Goal: Transaction & Acquisition: Register for event/course

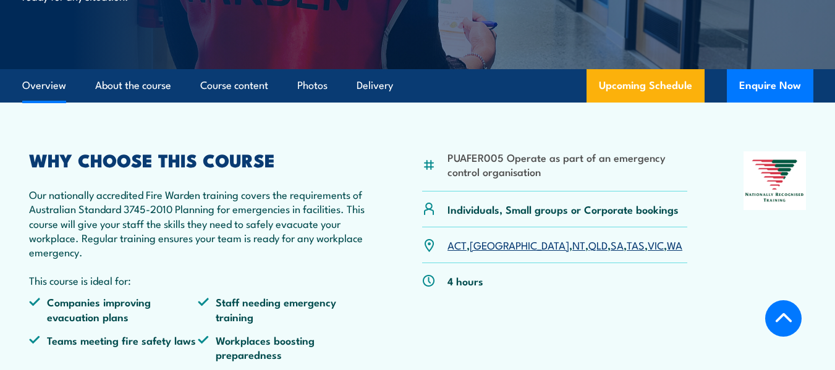
scroll to position [309, 0]
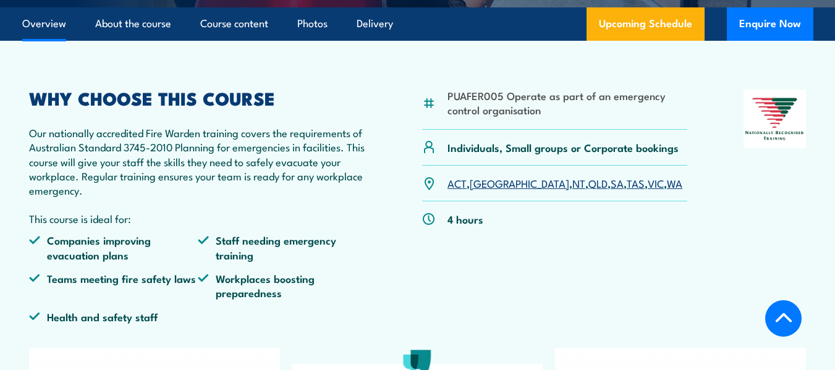
click at [610, 186] on link "SA" at bounding box center [616, 182] width 13 height 15
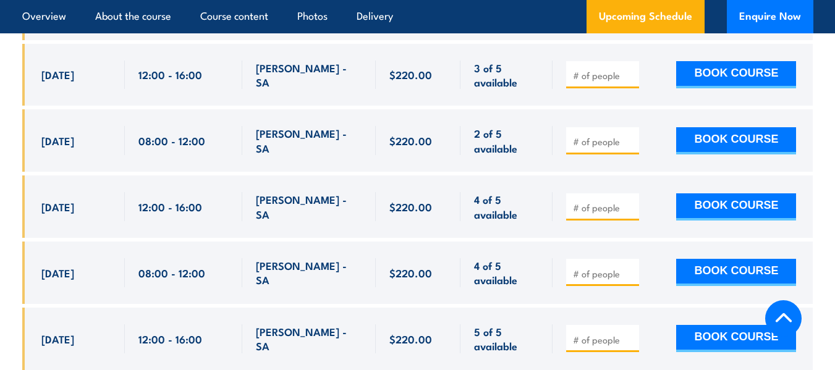
scroll to position [2655, 0]
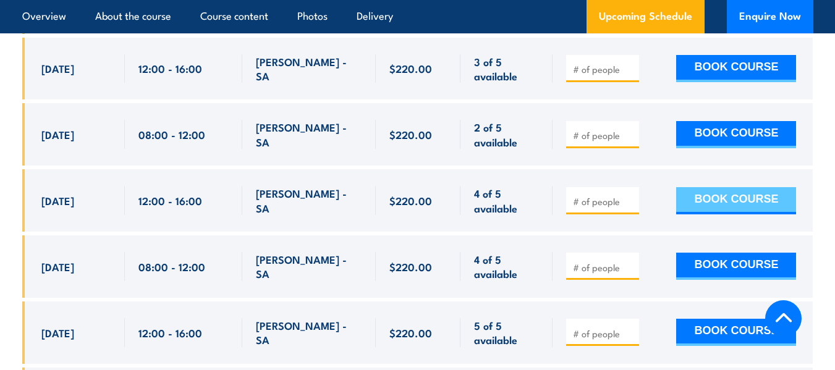
click at [706, 187] on button "BOOK COURSE" at bounding box center [736, 200] width 120 height 27
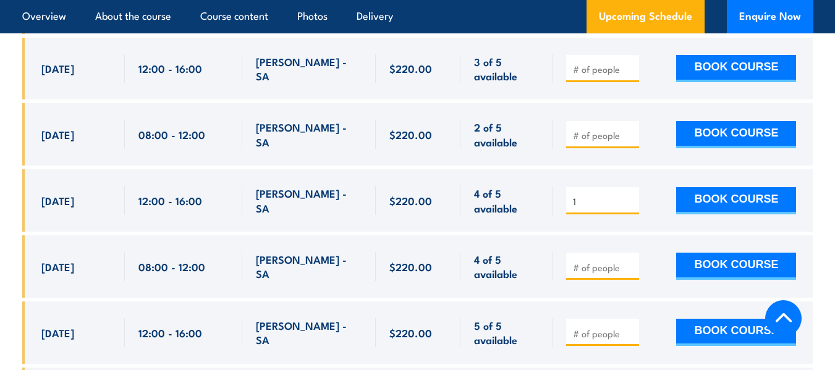
type input "1"
click at [630, 195] on input "1" at bounding box center [604, 201] width 62 height 12
click at [743, 187] on button "BOOK COURSE" at bounding box center [736, 200] width 120 height 27
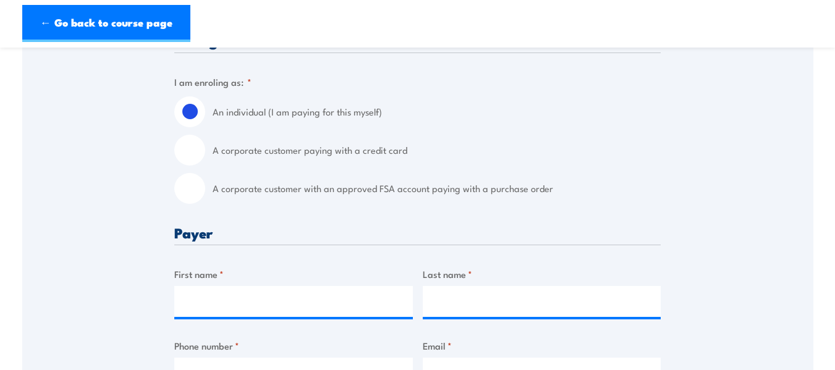
scroll to position [371, 0]
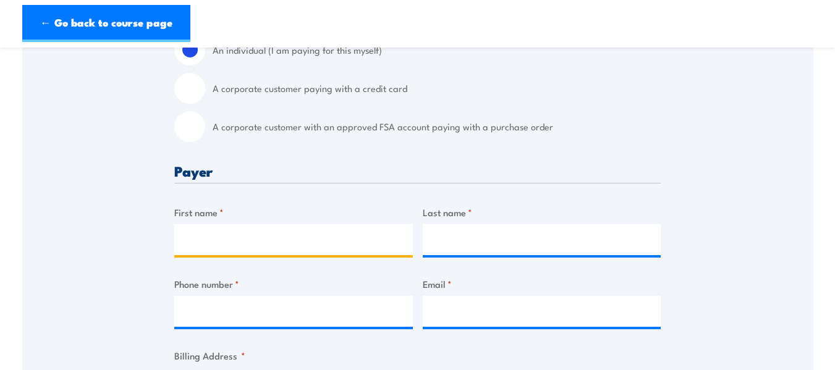
click at [243, 240] on input "First name *" at bounding box center [293, 239] width 238 height 31
type input "[PERSON_NAME]"
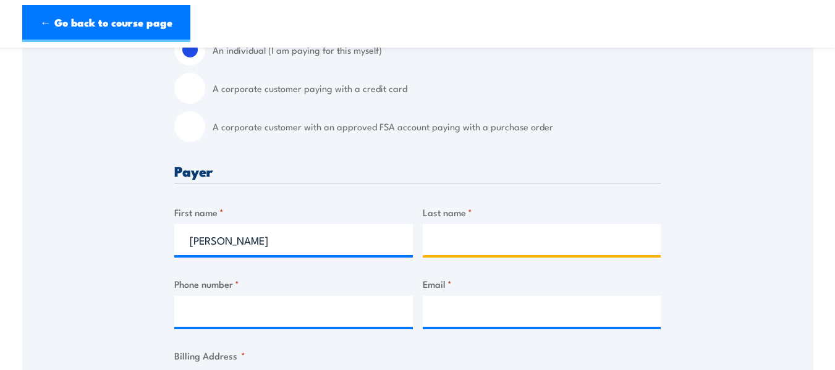
type input "Jarvis"
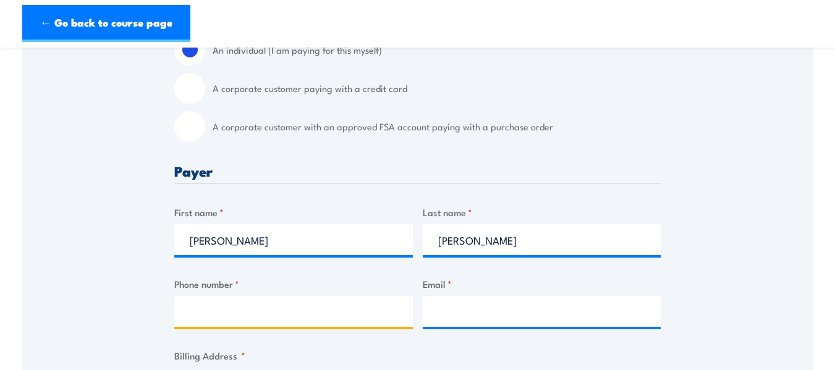
type input "0408152792"
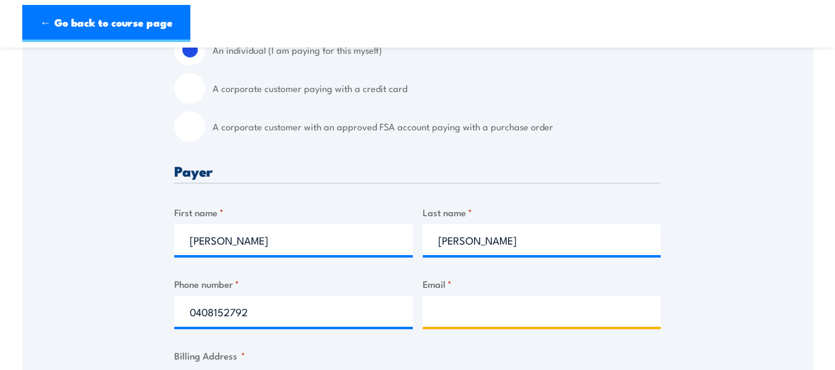
type input "brett.jarvis@hydrochem.com.au"
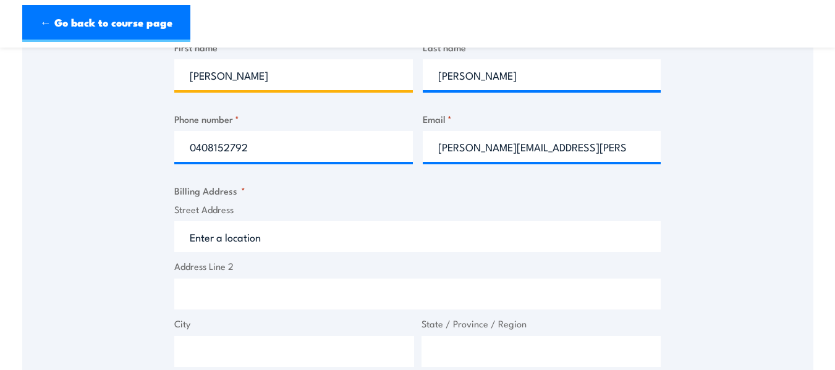
scroll to position [556, 0]
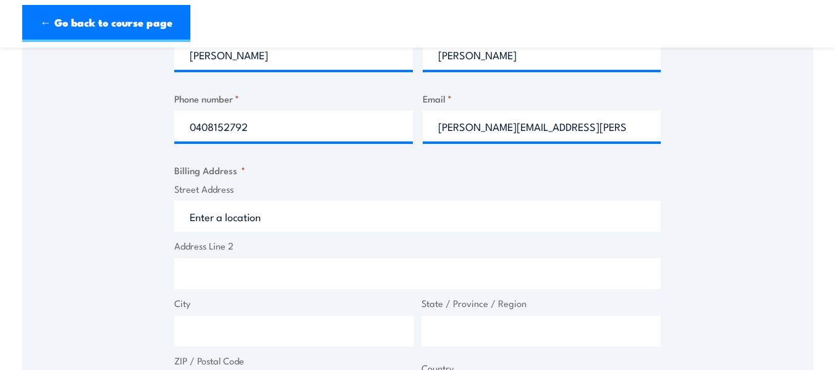
click at [288, 222] on input "Street Address" at bounding box center [417, 216] width 486 height 31
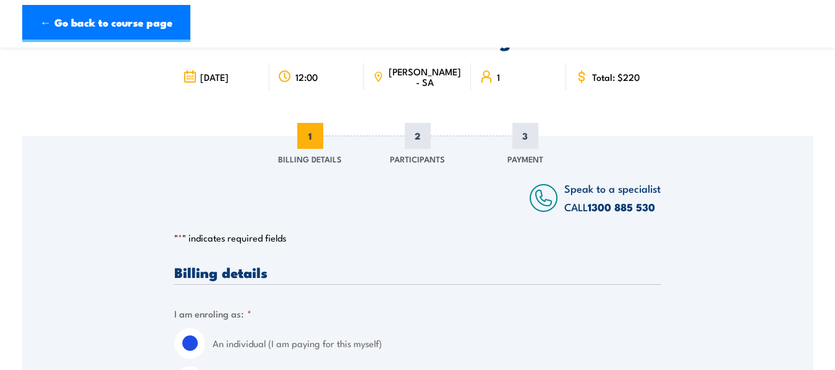
scroll to position [0, 0]
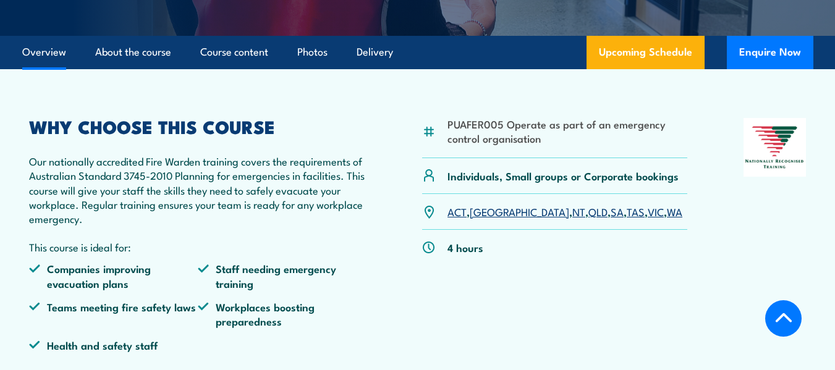
scroll to position [308, 0]
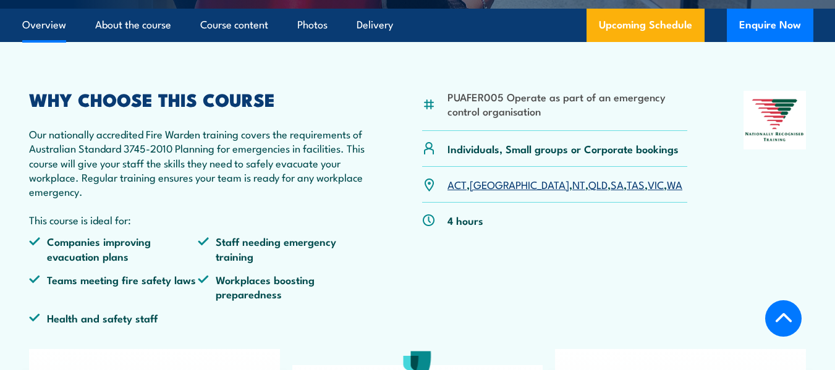
click at [610, 185] on link "SA" at bounding box center [616, 184] width 13 height 15
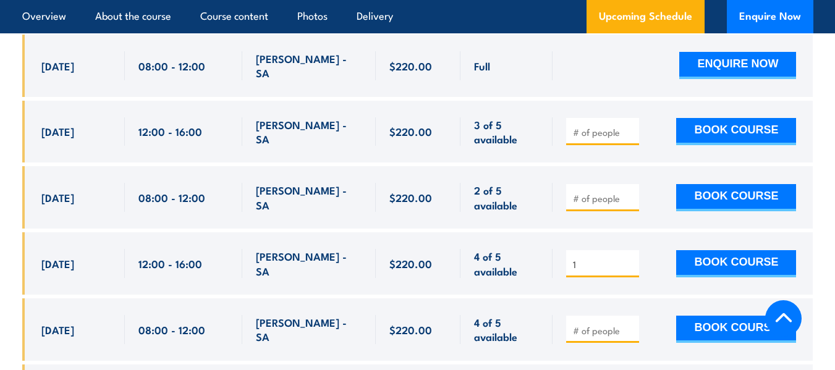
scroll to position [2655, 0]
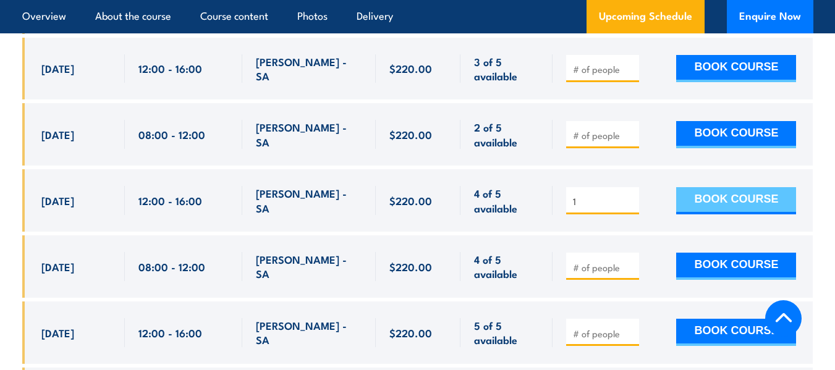
click at [712, 187] on button "BOOK COURSE" at bounding box center [736, 200] width 120 height 27
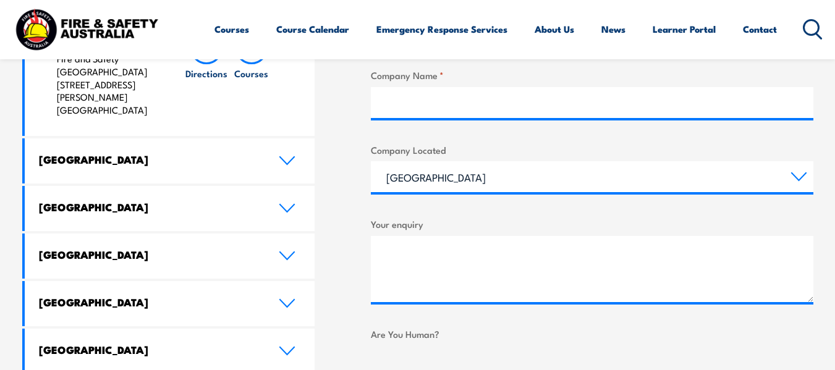
scroll to position [618, 0]
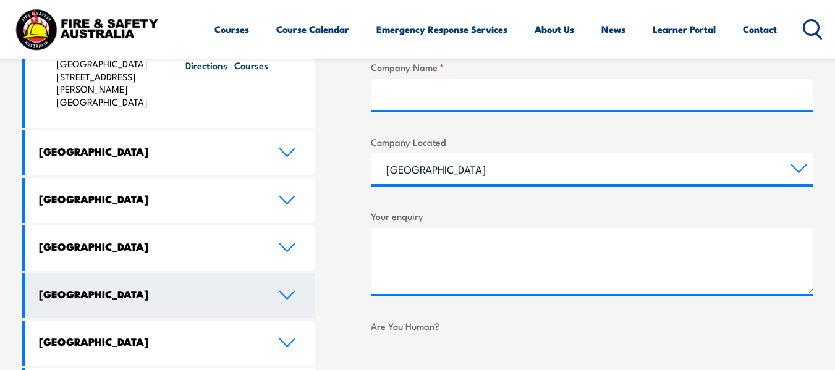
click at [297, 273] on link "[GEOGRAPHIC_DATA]" at bounding box center [170, 295] width 290 height 45
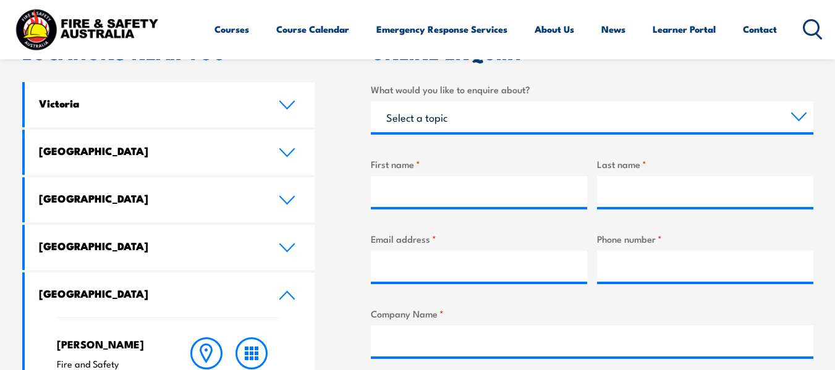
scroll to position [371, 0]
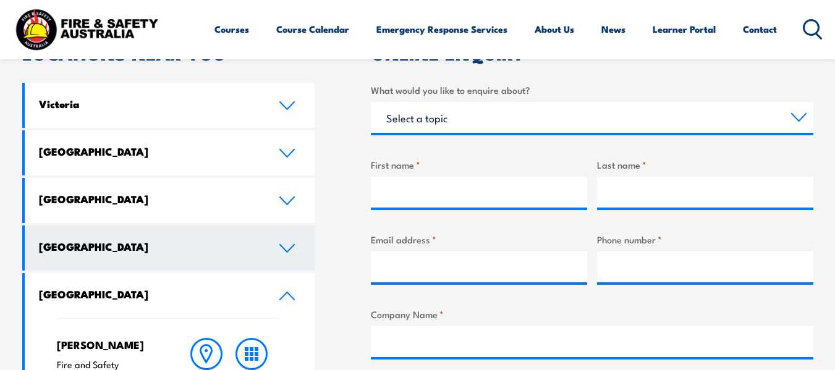
click at [289, 253] on icon at bounding box center [287, 248] width 17 height 10
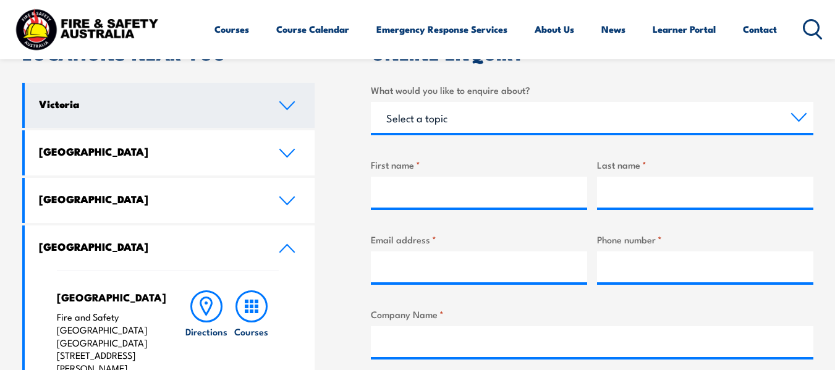
click at [284, 104] on icon at bounding box center [287, 106] width 17 height 10
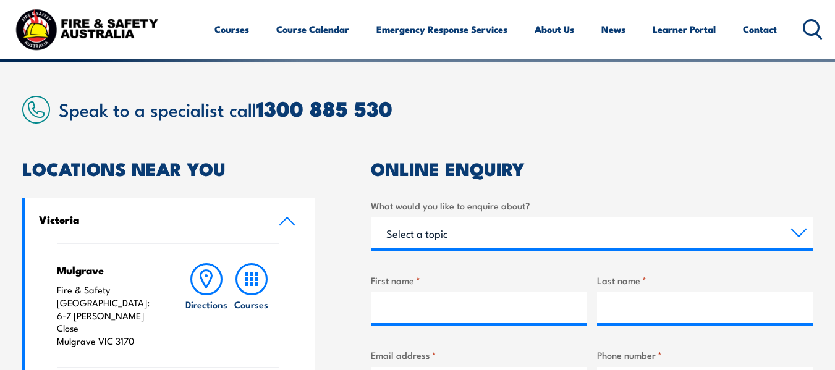
scroll to position [247, 0]
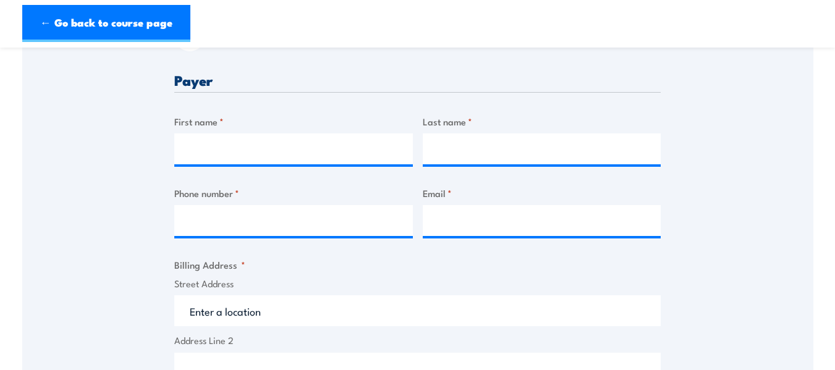
scroll to position [494, 0]
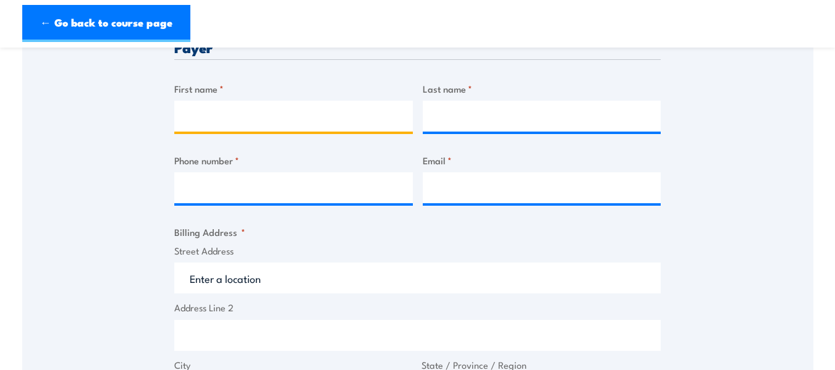
click at [235, 120] on input "First name *" at bounding box center [293, 116] width 238 height 31
type input "Brett"
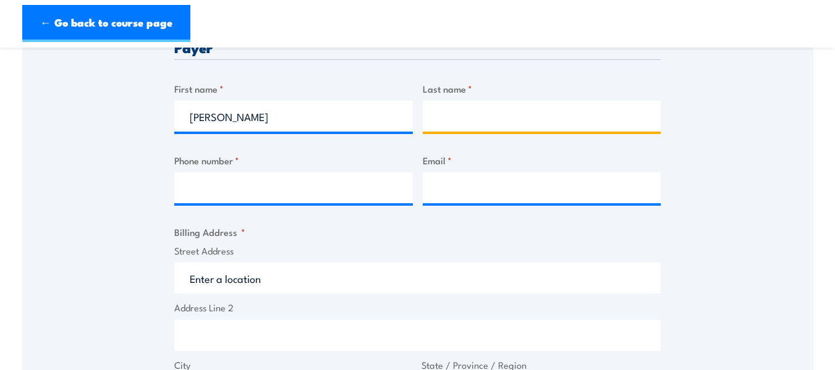
type input "Jarvis"
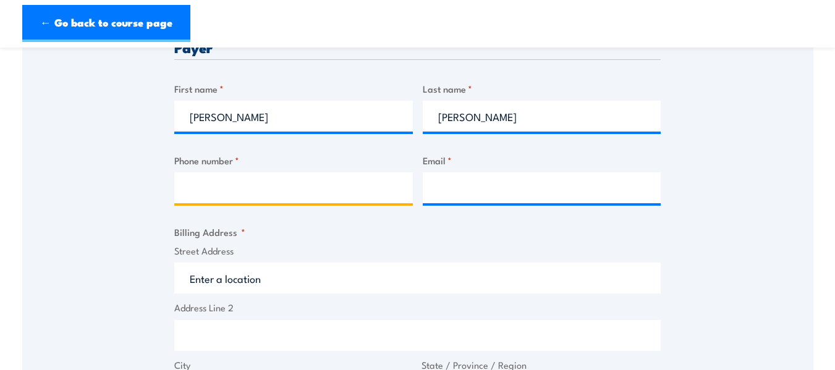
type input "0408152792"
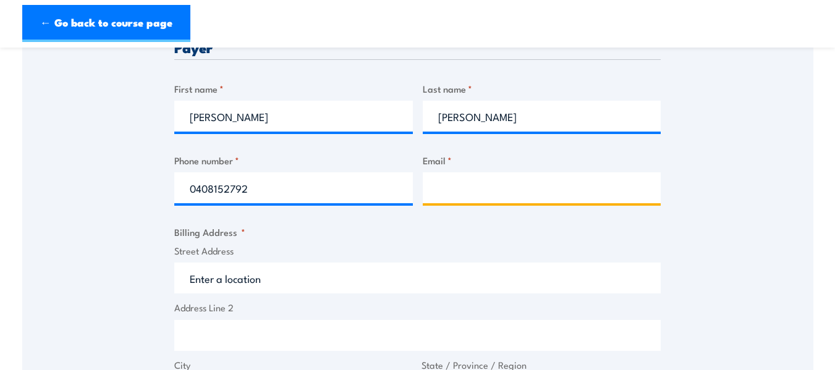
type input "brett.jarvis@hydrochem.com.au"
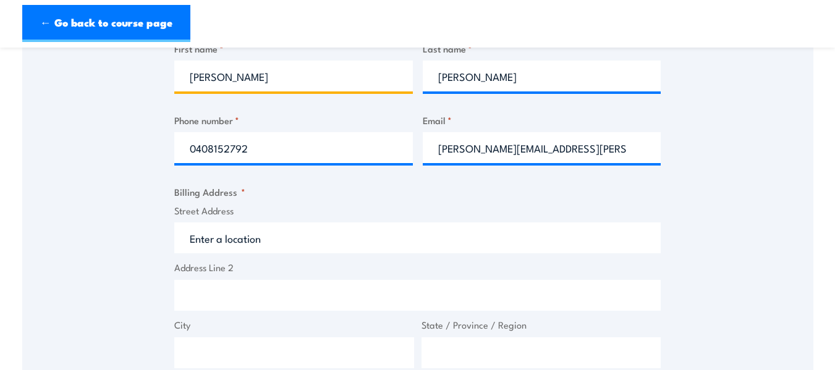
scroll to position [556, 0]
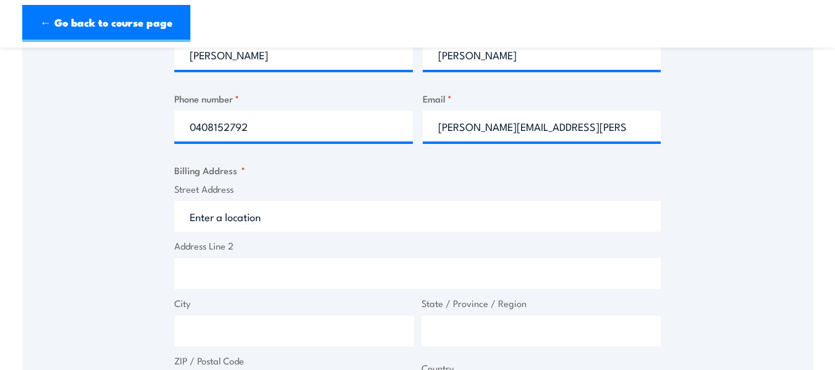
click at [260, 216] on input "Street Address" at bounding box center [417, 216] width 486 height 31
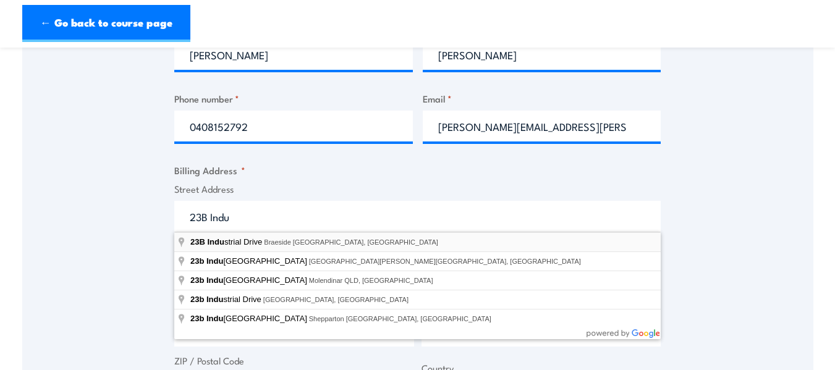
type input "23B Industrial Drive, Braeside VIC, Australia"
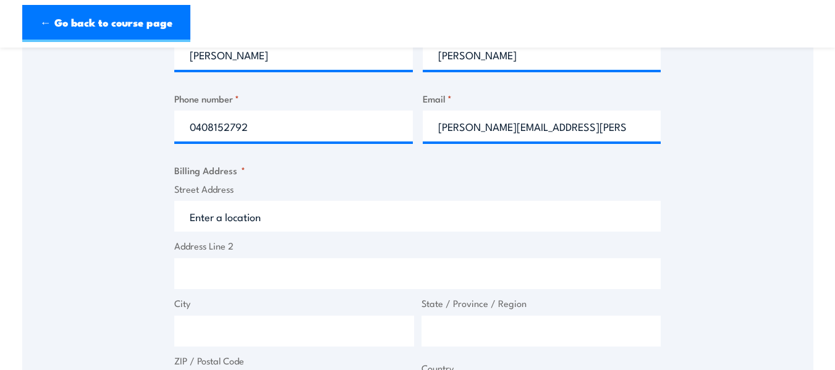
type input "23B Industrial Dr"
type input "Braeside"
type input "Victoria"
type input "3195"
select select "Australia"
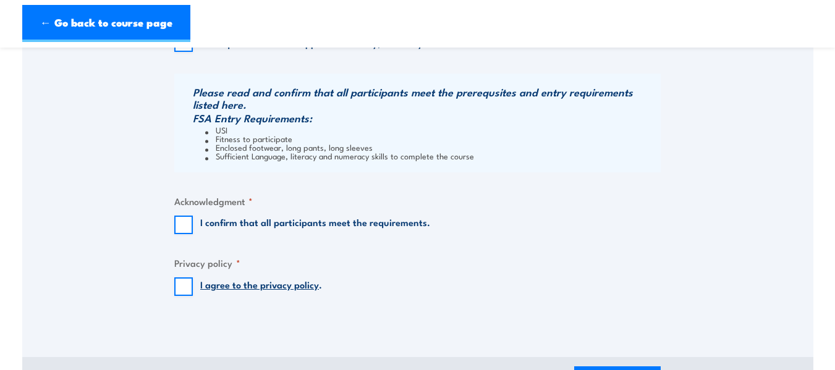
scroll to position [988, 0]
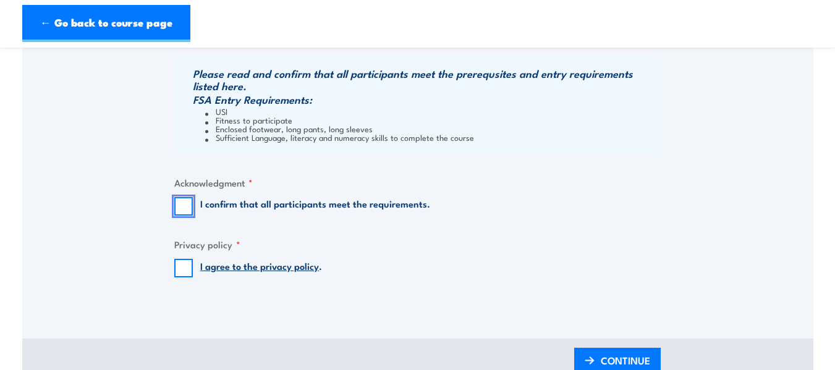
click at [183, 206] on input "I confirm that all participants meet the requirements." at bounding box center [183, 206] width 19 height 19
checkbox input "true"
click at [184, 269] on input "I agree to the privacy policy ." at bounding box center [183, 268] width 19 height 19
checkbox input "true"
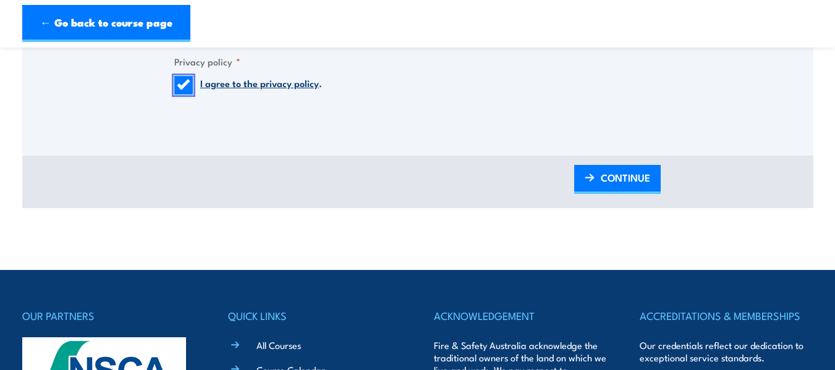
scroll to position [1174, 0]
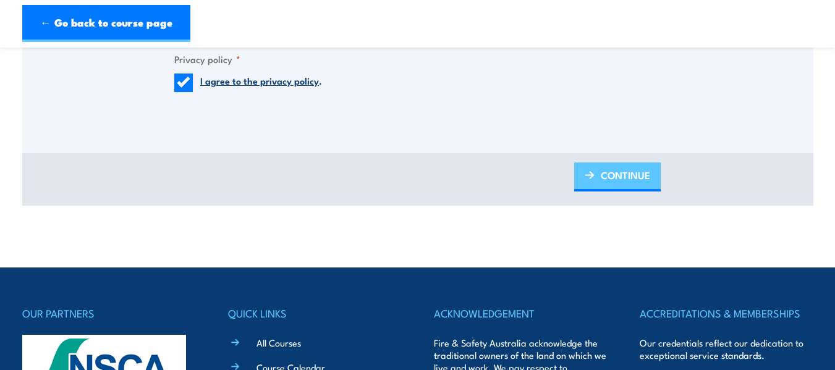
click at [617, 173] on span "CONTINUE" at bounding box center [624, 175] width 49 height 33
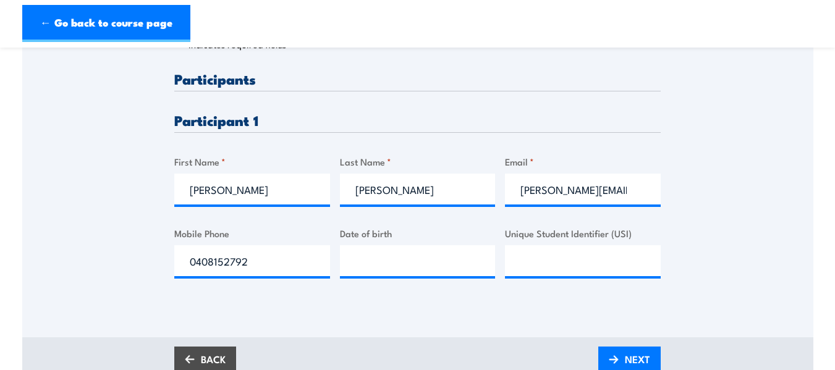
scroll to position [309, 0]
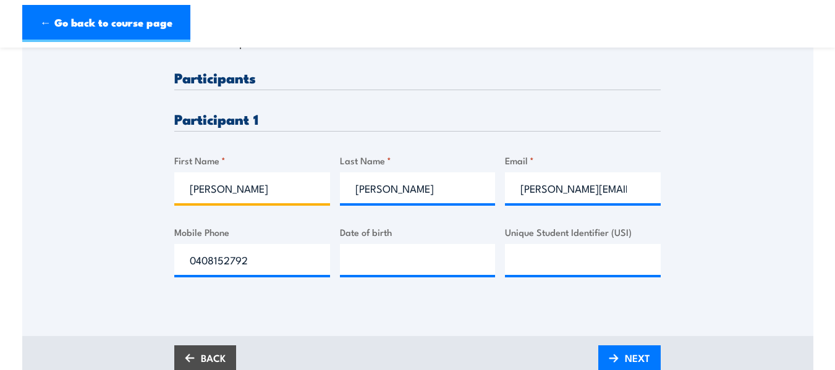
drag, startPoint x: 242, startPoint y: 187, endPoint x: 161, endPoint y: 183, distance: 81.0
click at [161, 183] on div "Please provide names and contact details for each of the participants below. No…" at bounding box center [417, 102] width 791 height 397
type input "Mitchel"
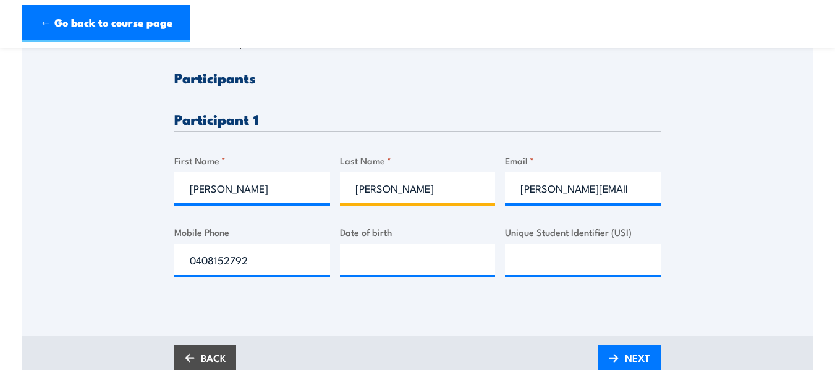
type input "Myers"
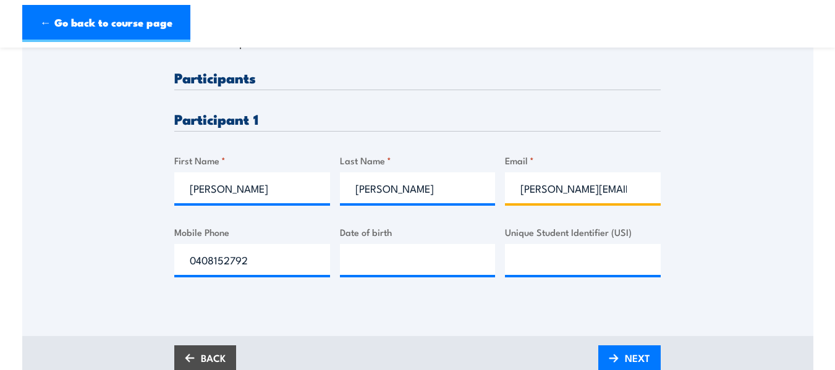
scroll to position [0, 40]
drag, startPoint x: 521, startPoint y: 188, endPoint x: 533, endPoint y: 192, distance: 11.7
click at [533, 192] on input "brett.jarvis@hydrochem.com.au" at bounding box center [583, 187] width 156 height 31
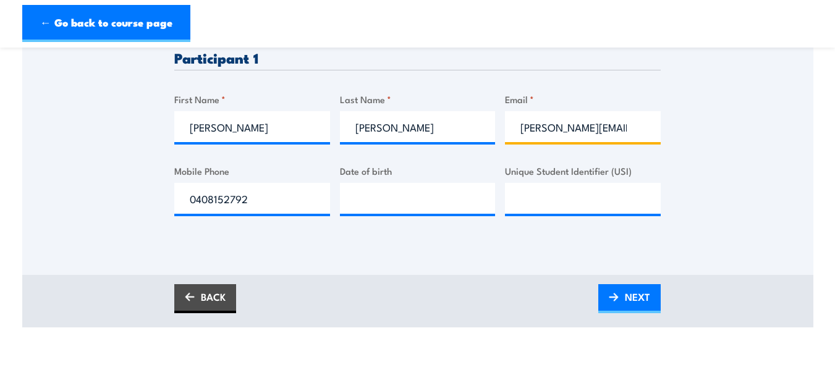
scroll to position [371, 0]
type input "mitchell.myers@hydrochem.com.au"
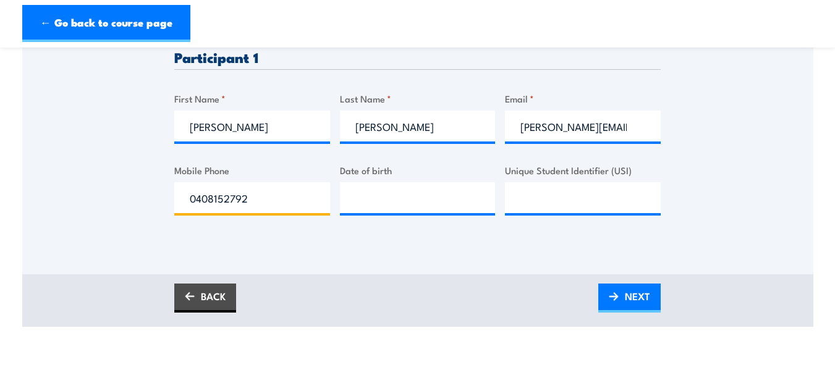
drag, startPoint x: 268, startPoint y: 200, endPoint x: 114, endPoint y: 191, distance: 154.1
click at [114, 191] on div "Please provide names and contact details for each of the participants below. No…" at bounding box center [417, 40] width 791 height 397
type input "0417831416"
click at [630, 127] on input "mitchell.myers@hydrochem.com.au" at bounding box center [583, 126] width 156 height 31
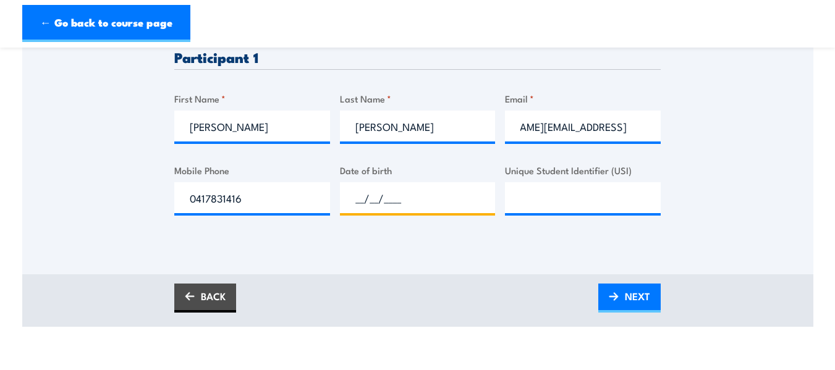
scroll to position [0, 0]
click at [423, 196] on input "__/__/____" at bounding box center [418, 197] width 156 height 31
type input "14/03/79__"
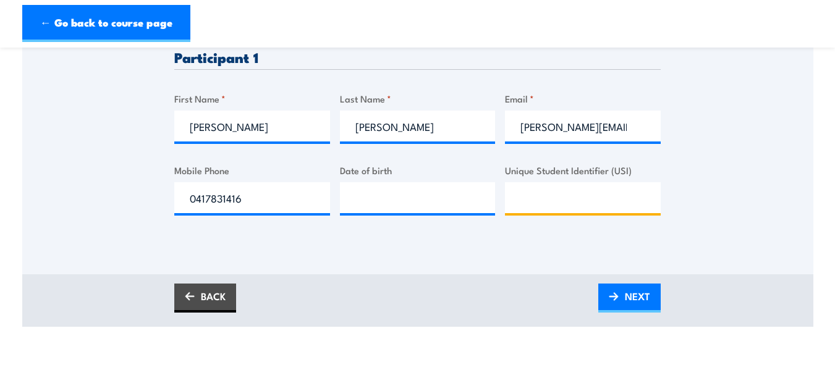
click at [583, 196] on input "Unique Student Identifier (USI)" at bounding box center [583, 197] width 156 height 31
type input "tba"
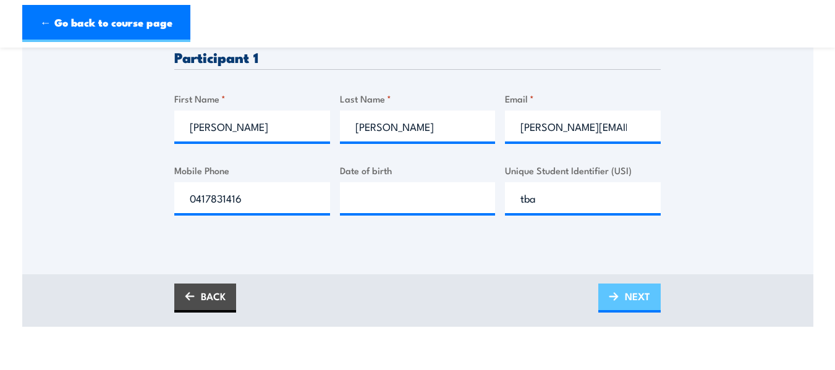
click at [648, 300] on span "NEXT" at bounding box center [637, 296] width 25 height 33
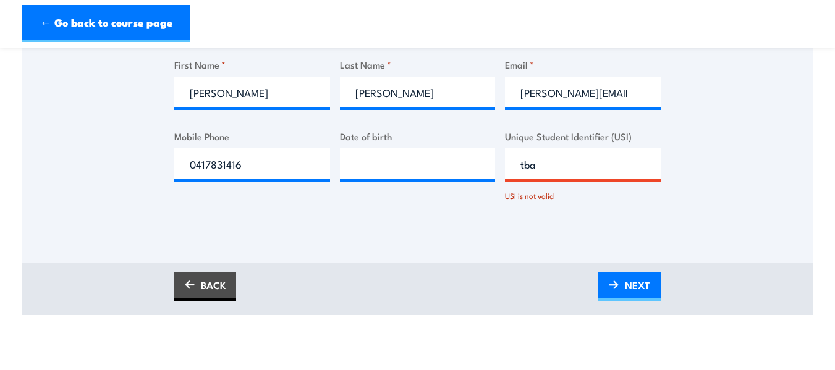
scroll to position [403, 0]
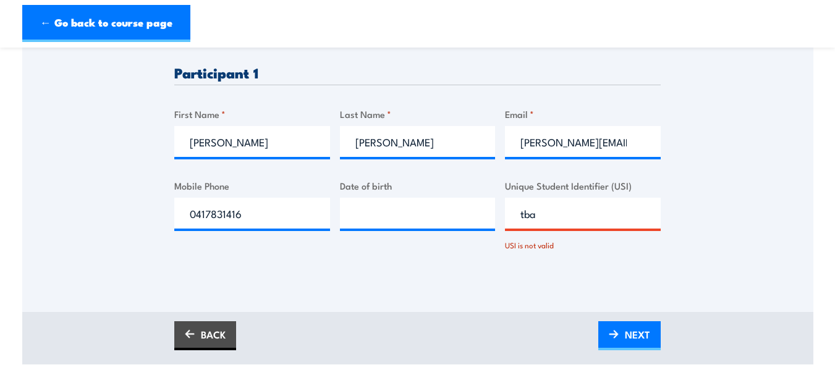
drag, startPoint x: 546, startPoint y: 211, endPoint x: 494, endPoint y: 212, distance: 51.9
click at [494, 212] on div "Please provide names and contact details for each of the participants below. No…" at bounding box center [417, 148] width 486 height 248
click at [630, 328] on span "NEXT" at bounding box center [637, 334] width 25 height 33
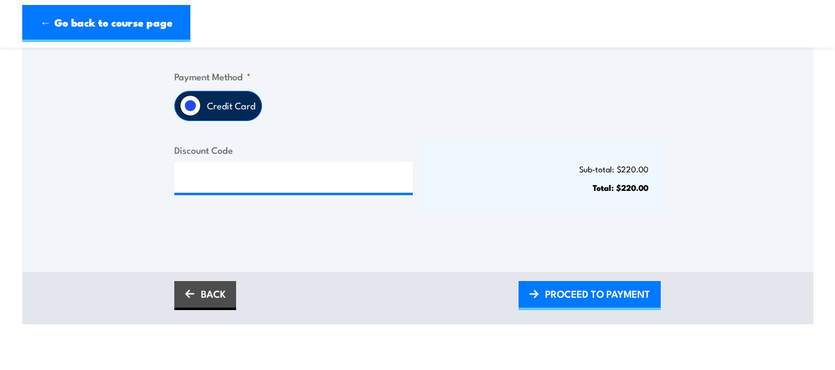
scroll to position [371, 0]
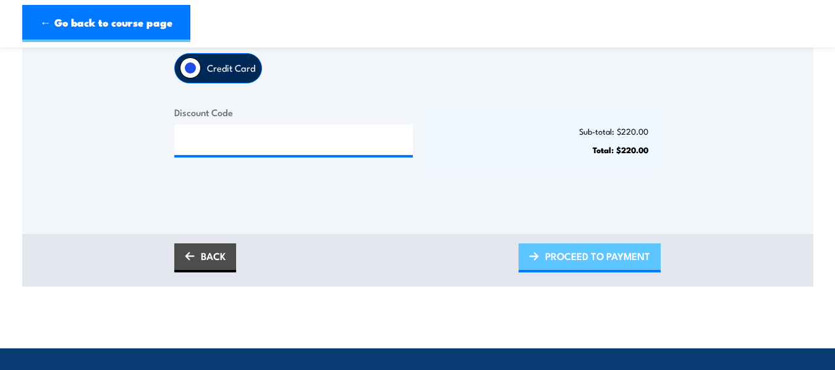
click at [627, 253] on span "PROCEED TO PAYMENT" at bounding box center [597, 256] width 105 height 33
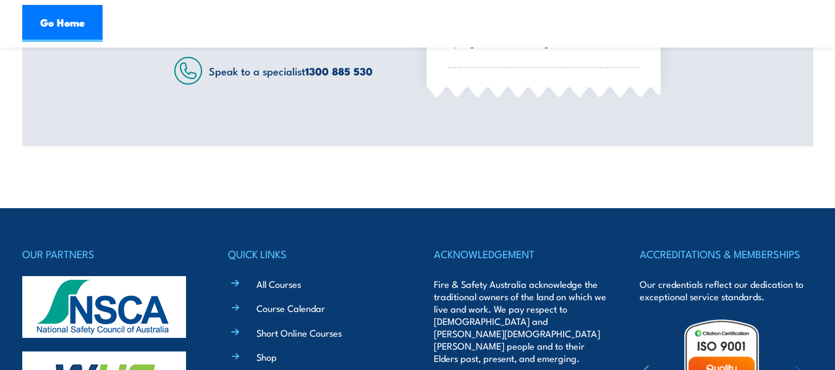
scroll to position [520, 0]
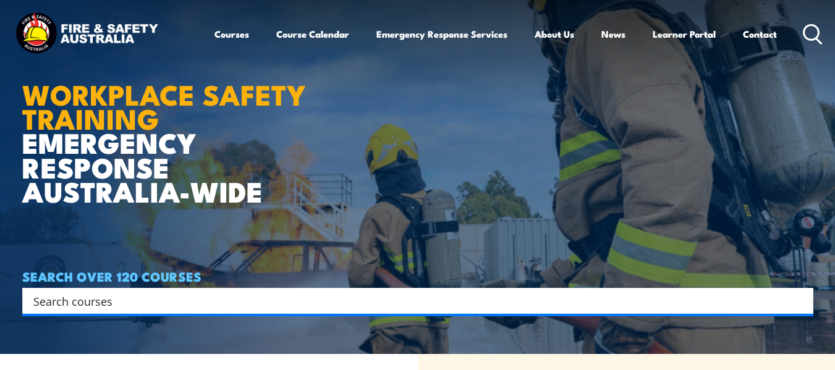
scroll to position [62, 0]
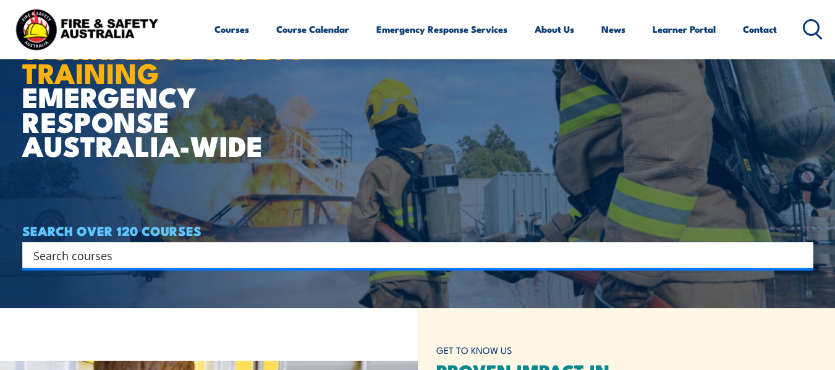
click at [193, 257] on input "Search input" at bounding box center [409, 255] width 752 height 19
type input "fire warden"
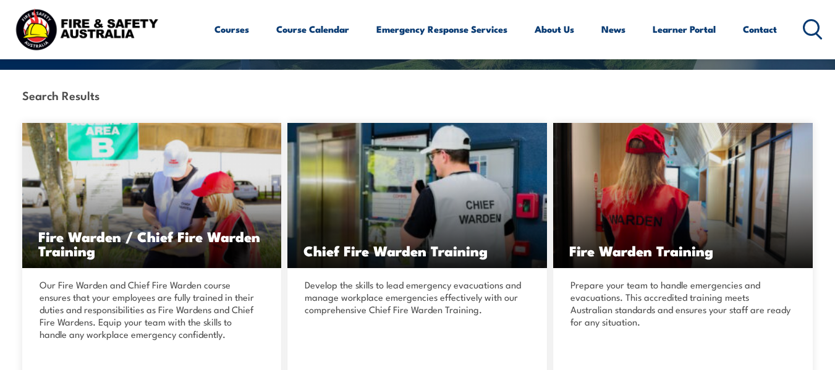
scroll to position [309, 0]
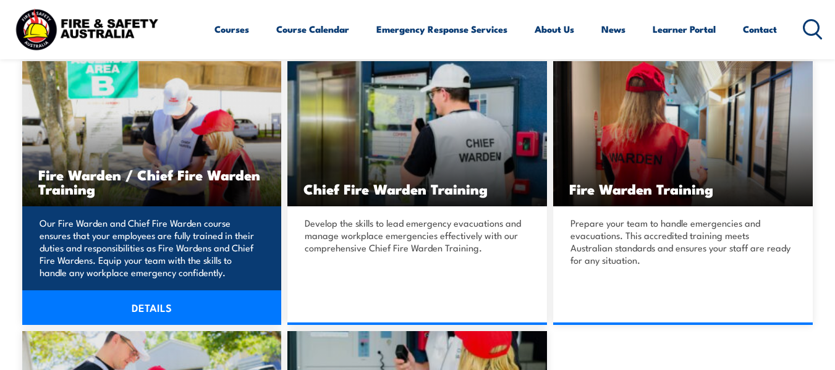
click at [219, 167] on h3 "Fire Warden / Chief Fire Warden Training" at bounding box center [151, 181] width 227 height 28
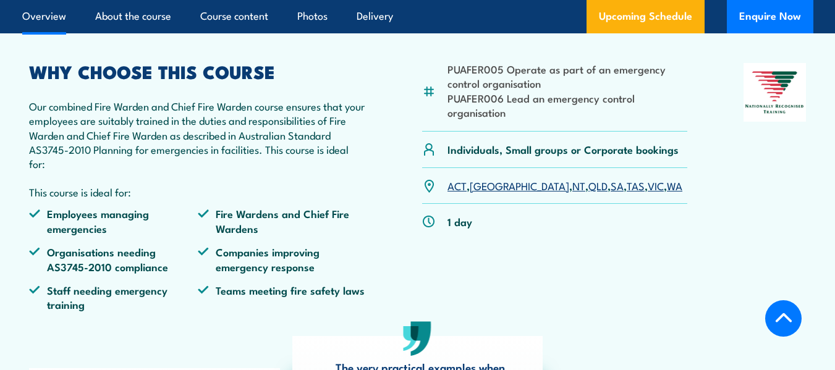
scroll to position [432, 0]
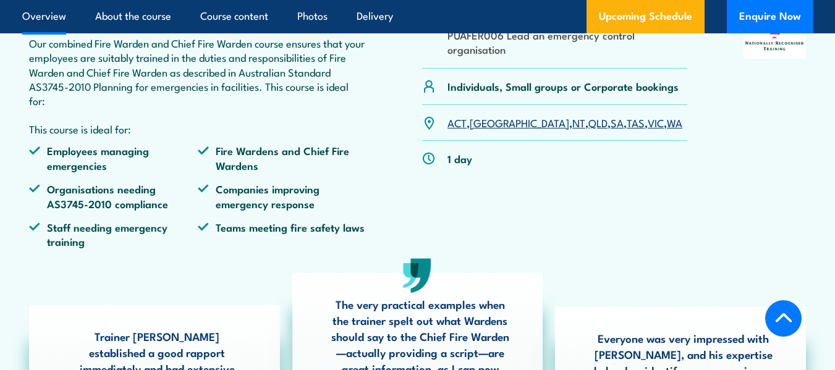
click at [667, 125] on link "WA" at bounding box center [674, 122] width 15 height 15
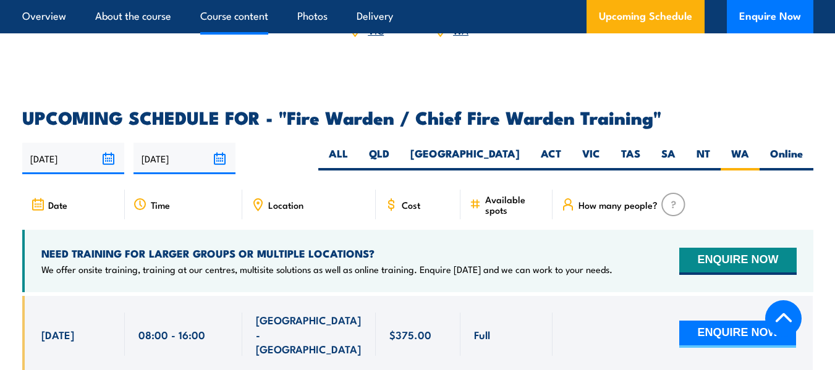
scroll to position [2165, 0]
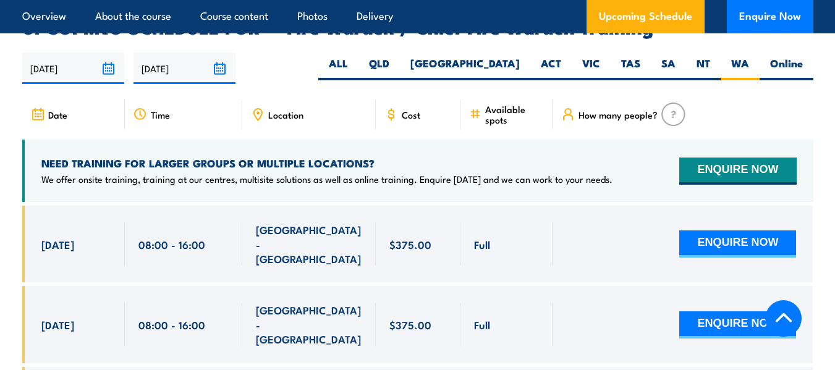
click at [497, 222] on div "Full" at bounding box center [506, 243] width 65 height 43
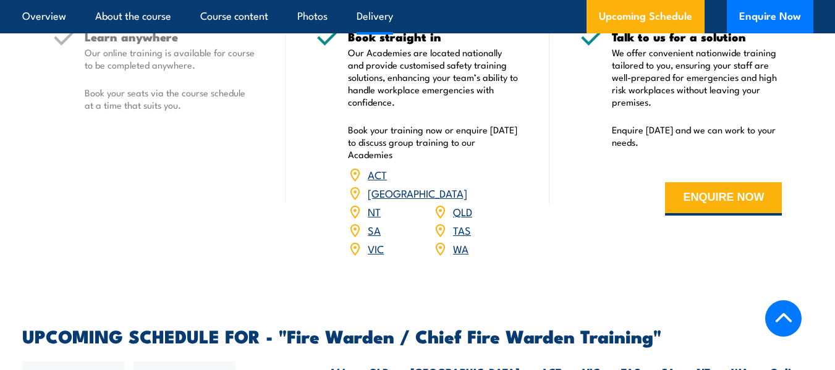
scroll to position [2103, 0]
